Goal: Find specific page/section: Find specific page/section

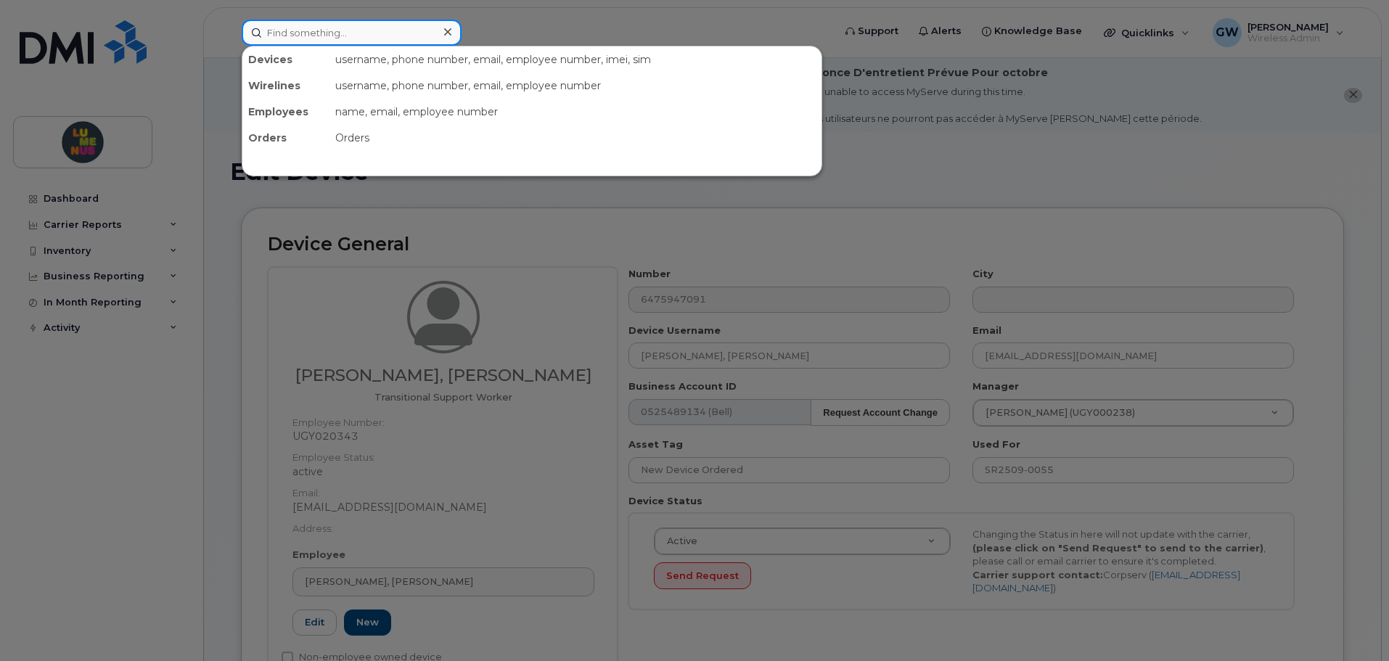
click at [372, 28] on input at bounding box center [352, 33] width 220 height 26
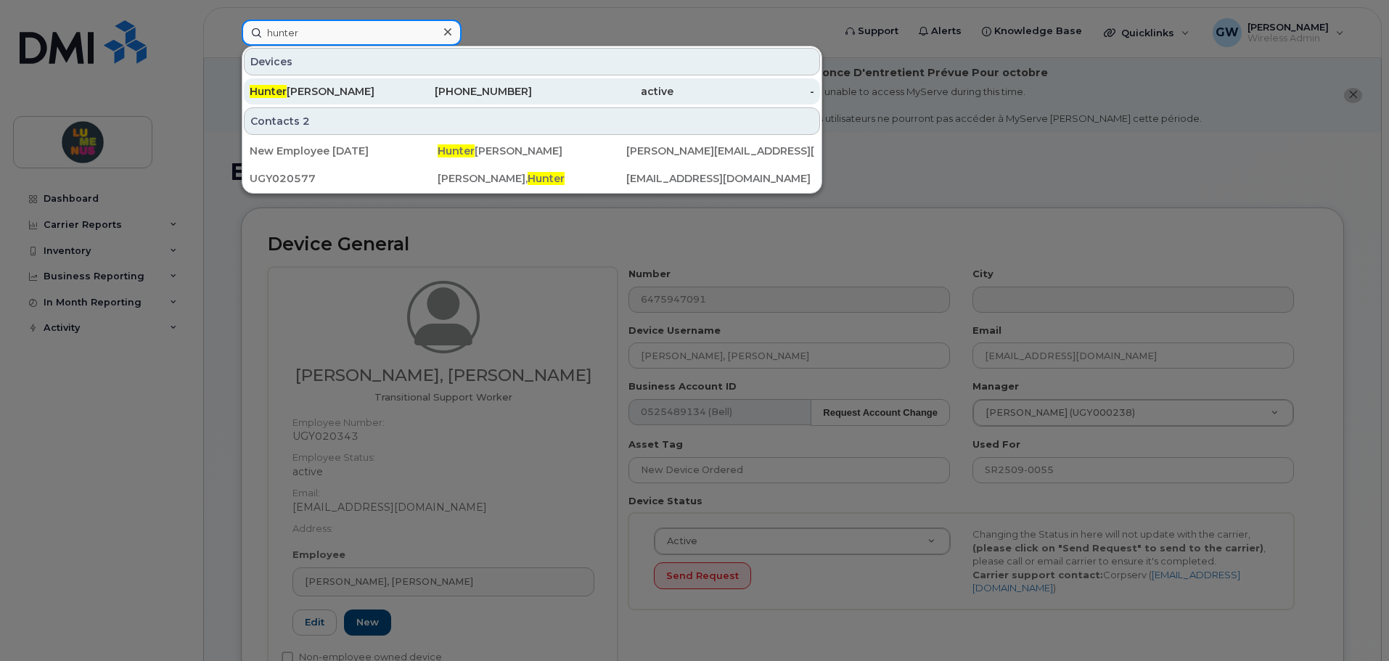
type input "hunter"
click at [364, 90] on div "Hunter Earley" at bounding box center [321, 91] width 142 height 15
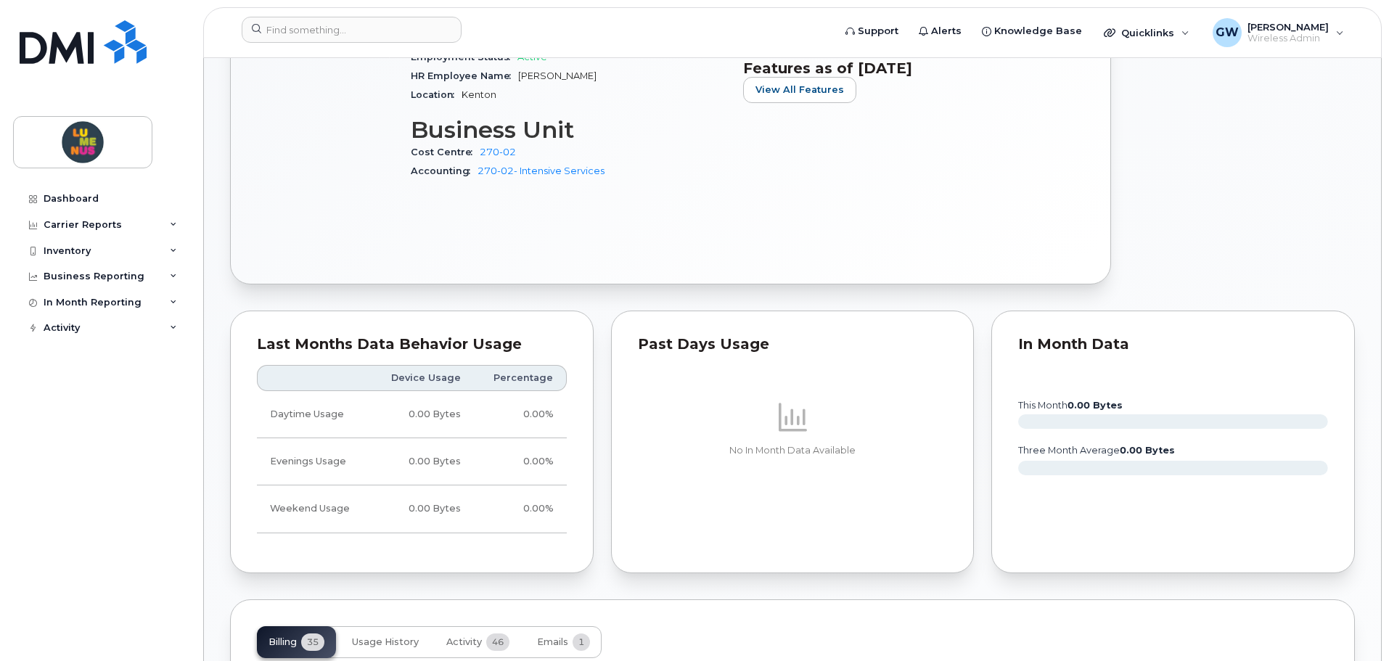
scroll to position [436, 0]
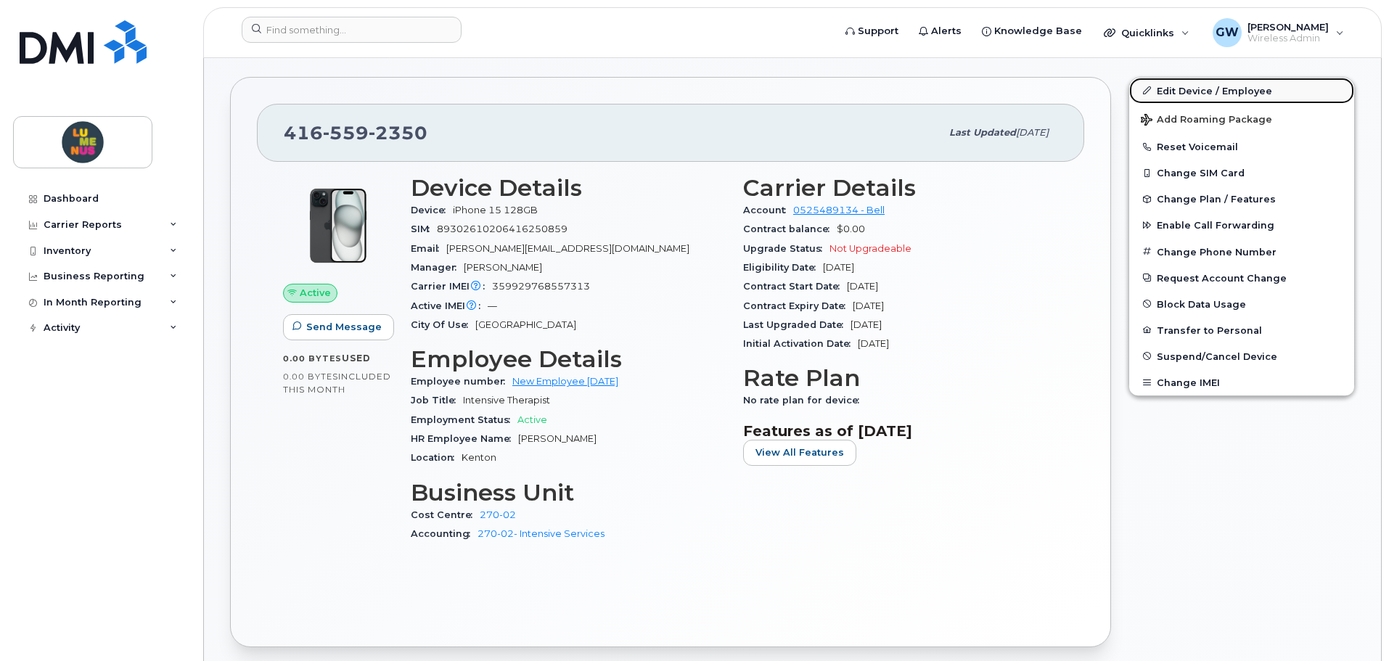
click at [1193, 87] on link "Edit Device / Employee" at bounding box center [1241, 91] width 225 height 26
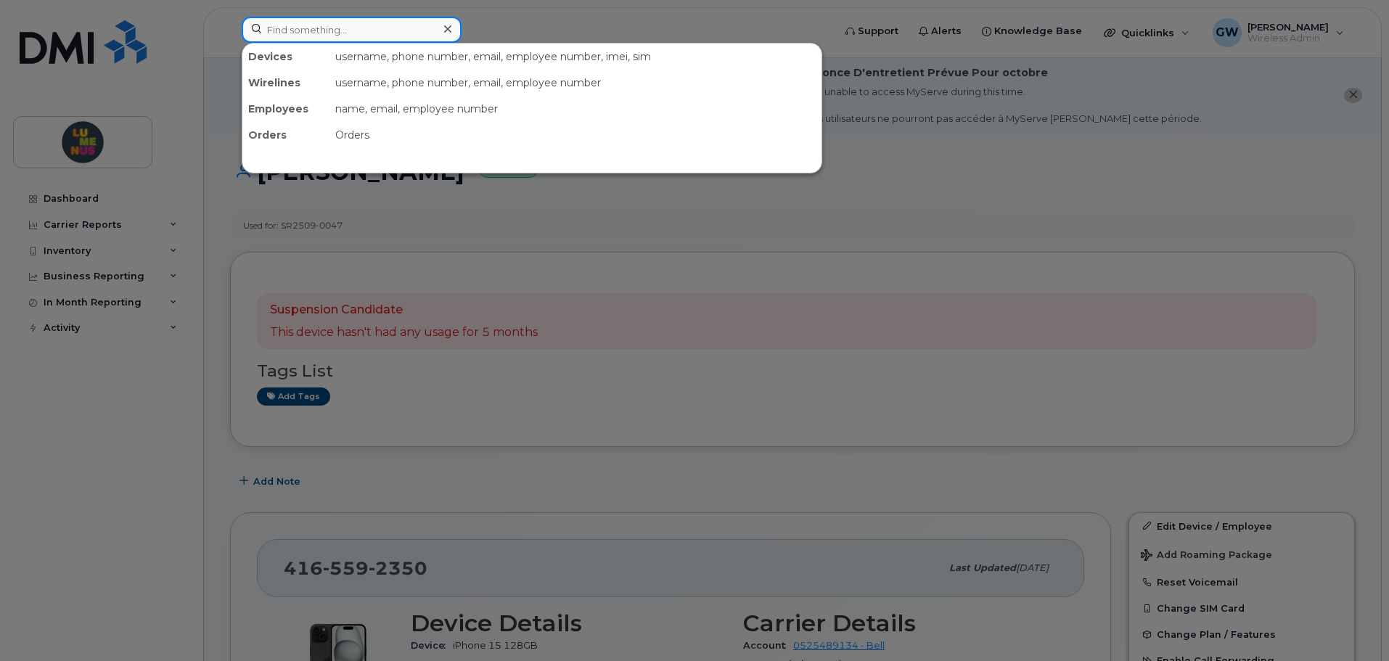
click at [322, 34] on input at bounding box center [352, 30] width 220 height 26
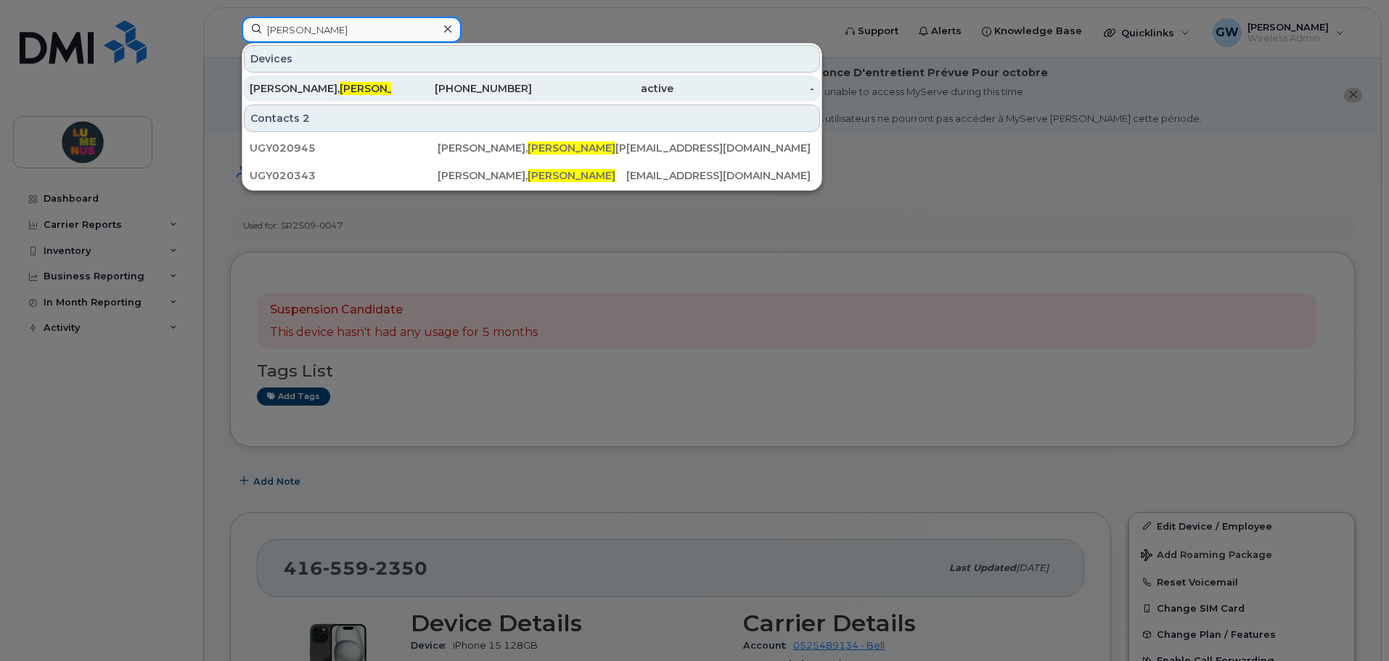
type input "ciara"
click at [336, 99] on div "Kenny, Ciara" at bounding box center [321, 88] width 142 height 26
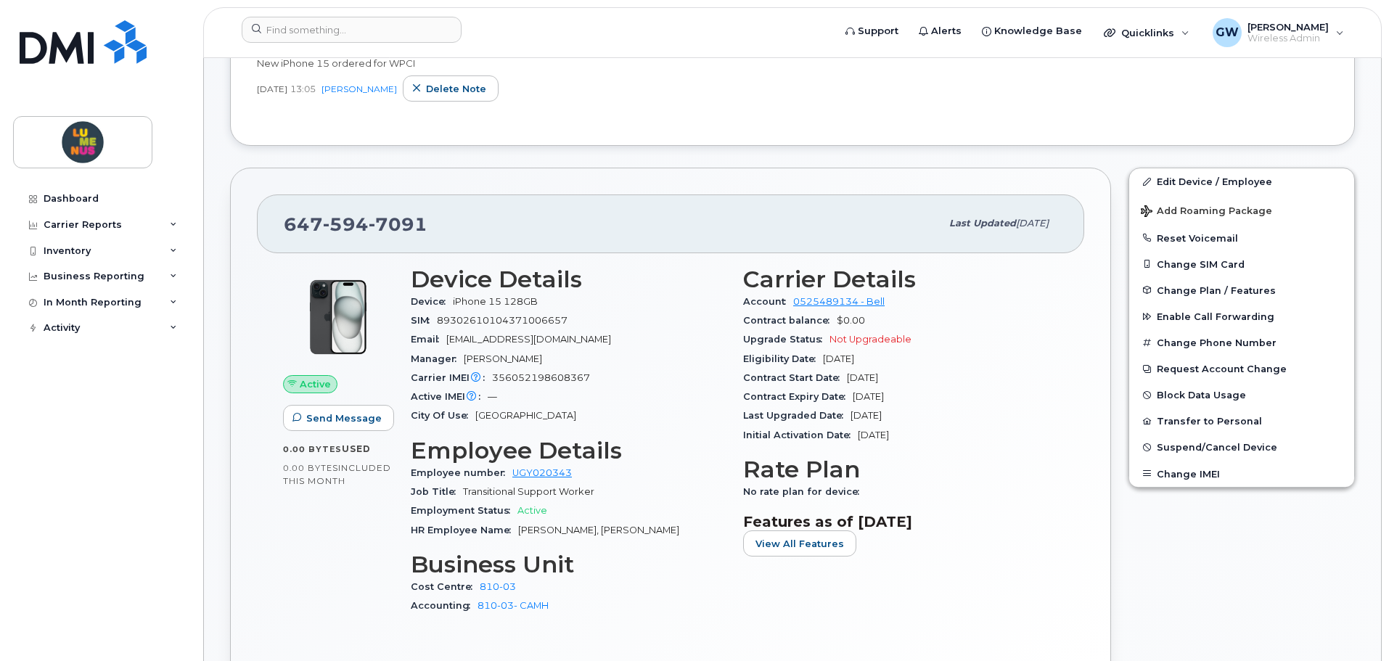
scroll to position [581, 0]
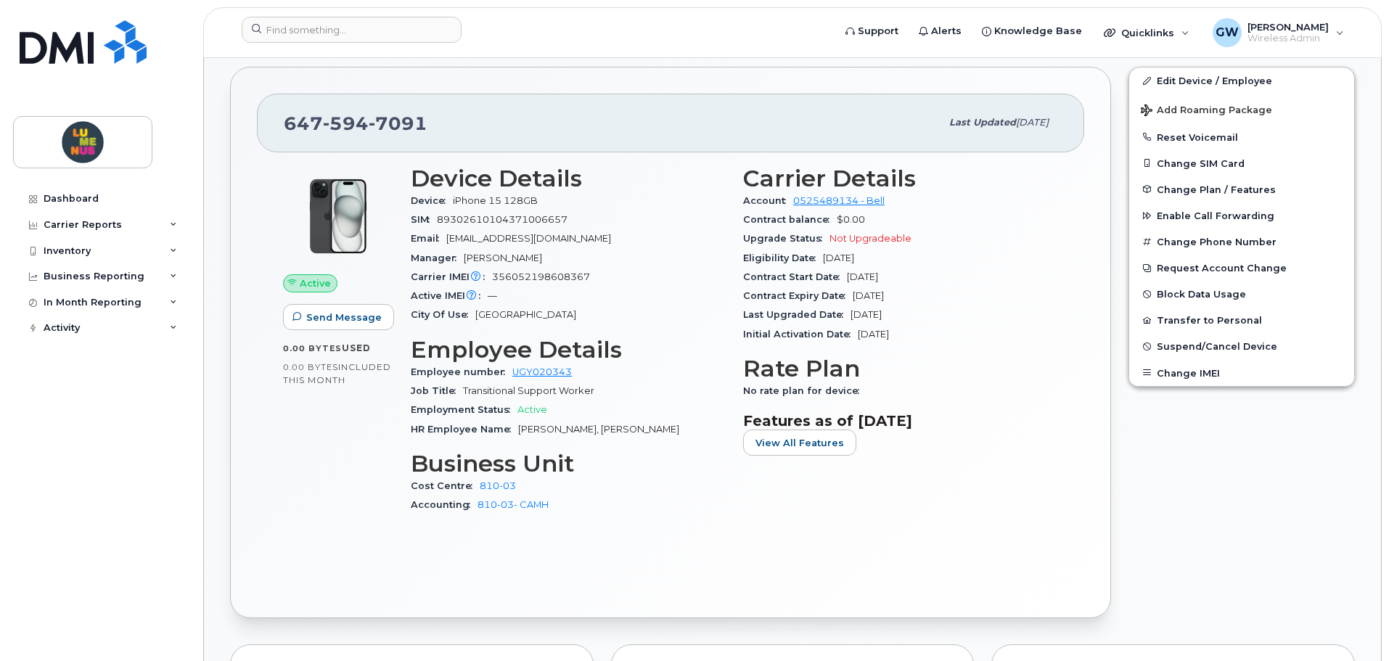
drag, startPoint x: 384, startPoint y: 205, endPoint x: 552, endPoint y: 136, distance: 181.3
click at [552, 136] on div "[PHONE_NUMBER]" at bounding box center [612, 122] width 657 height 30
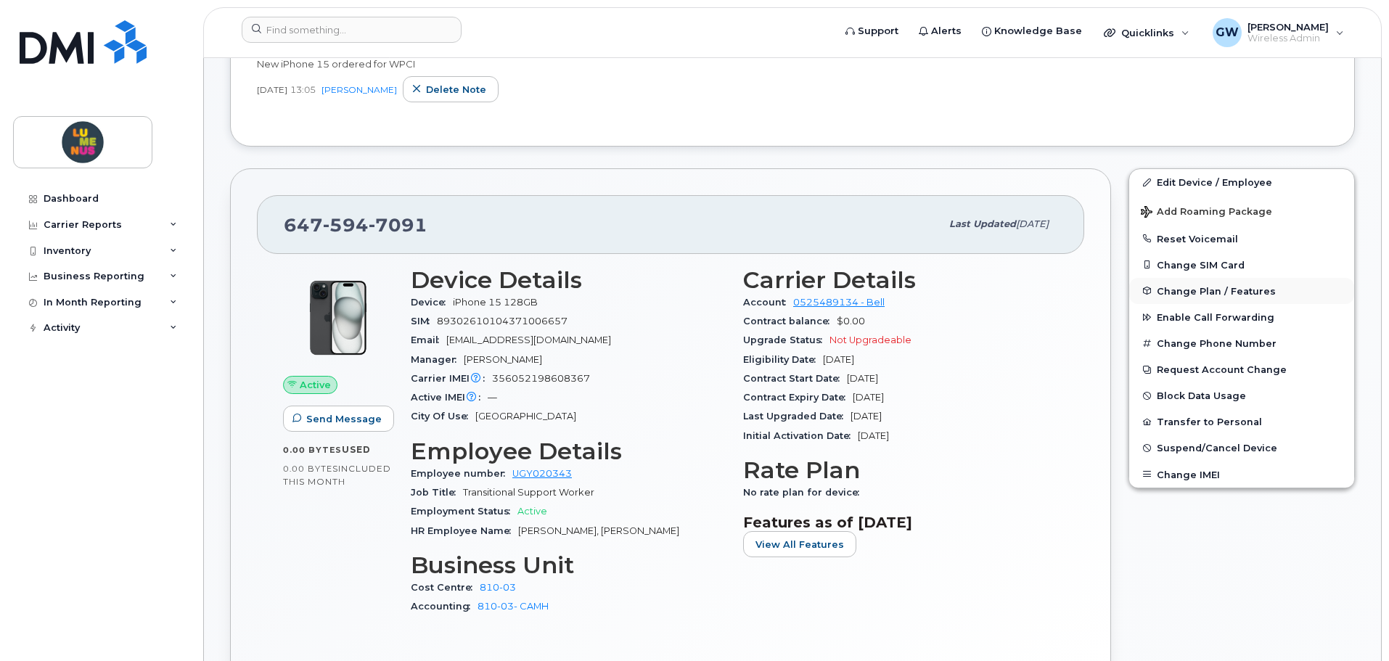
scroll to position [454, 0]
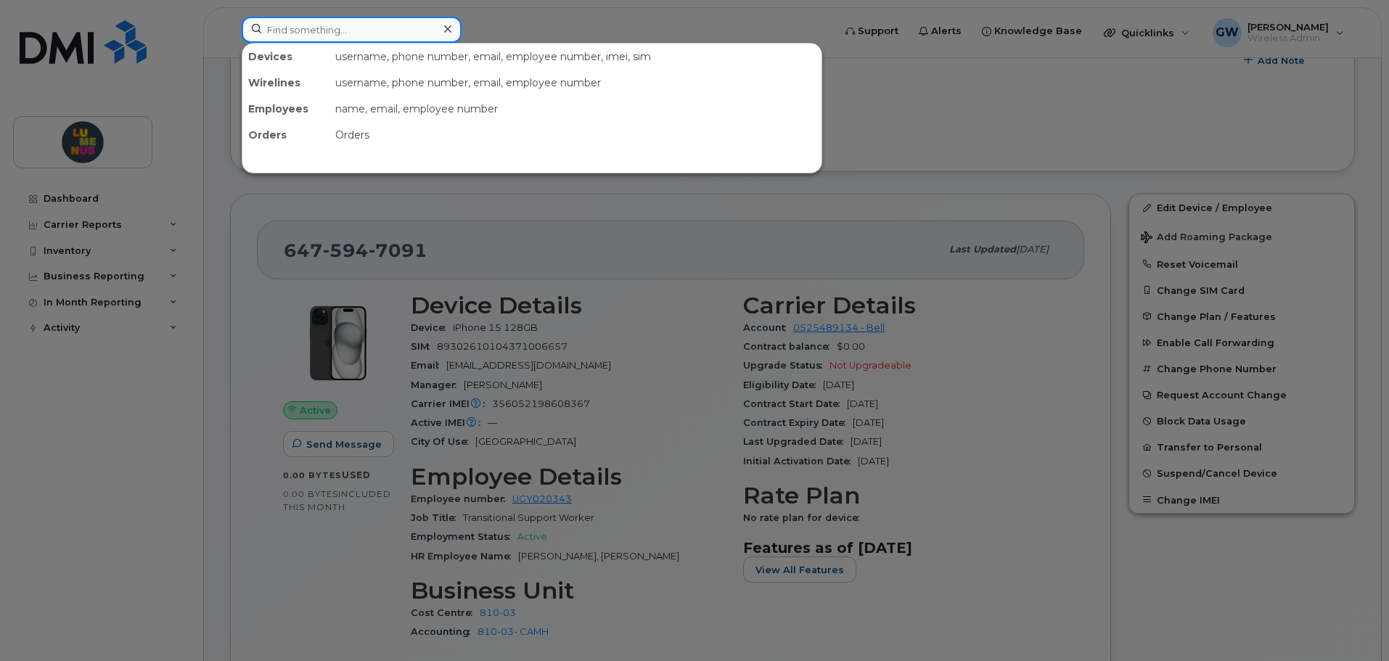
click at [335, 37] on input at bounding box center [352, 30] width 220 height 26
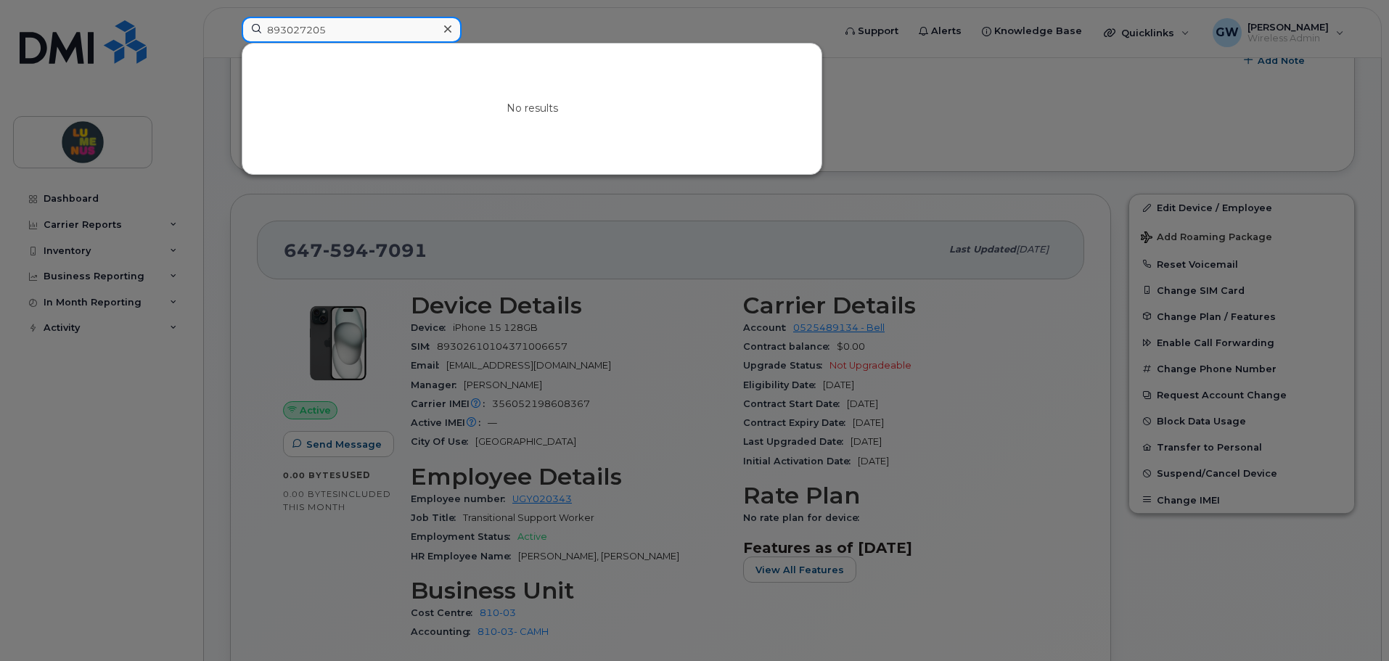
type input "8930272052"
drag, startPoint x: 337, startPoint y: 36, endPoint x: 189, endPoint y: 36, distance: 147.4
click at [230, 36] on div "8930272052 No results" at bounding box center [532, 33] width 605 height 32
click at [454, 34] on div at bounding box center [447, 29] width 21 height 21
